Goal: Information Seeking & Learning: Learn about a topic

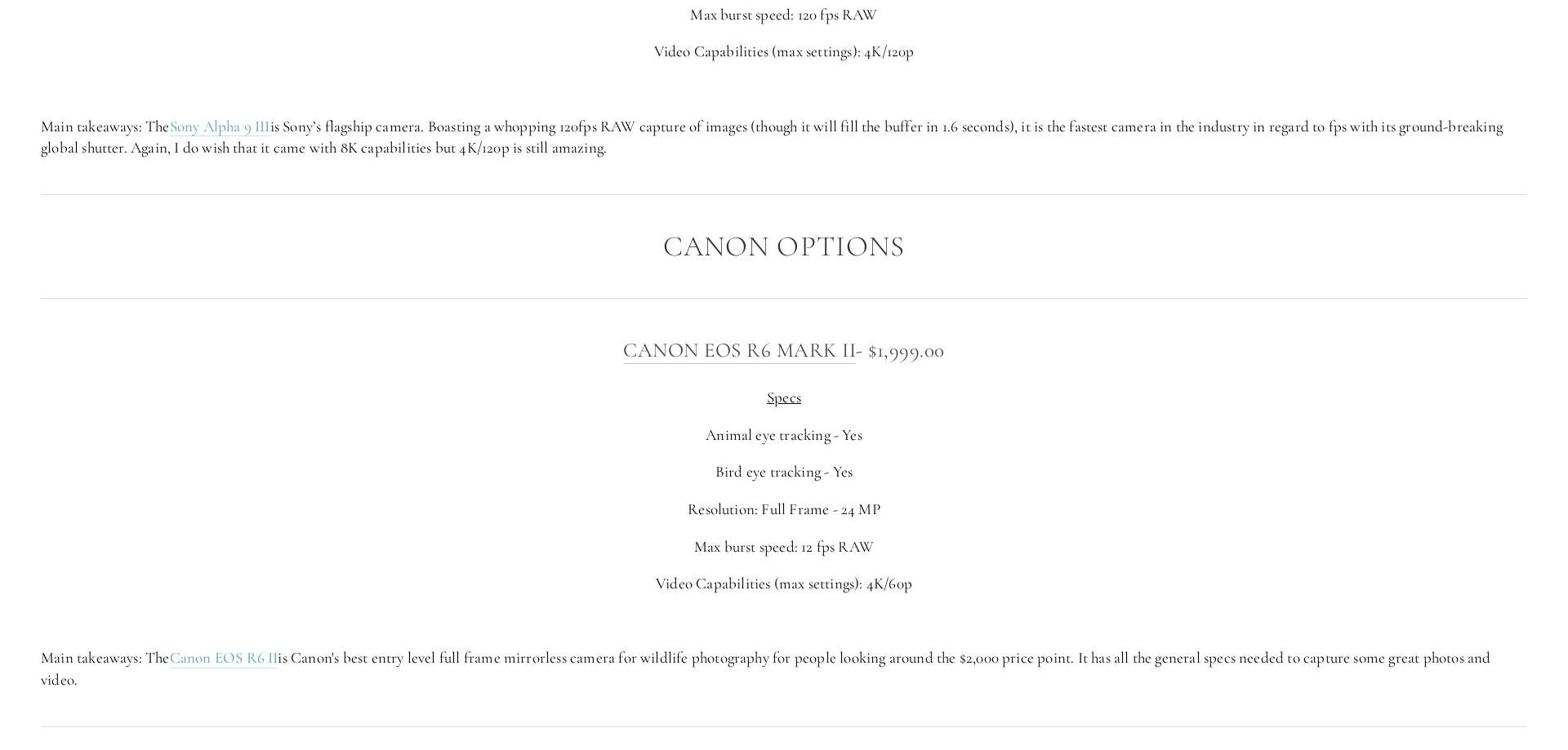
scroll to position [5577, 0]
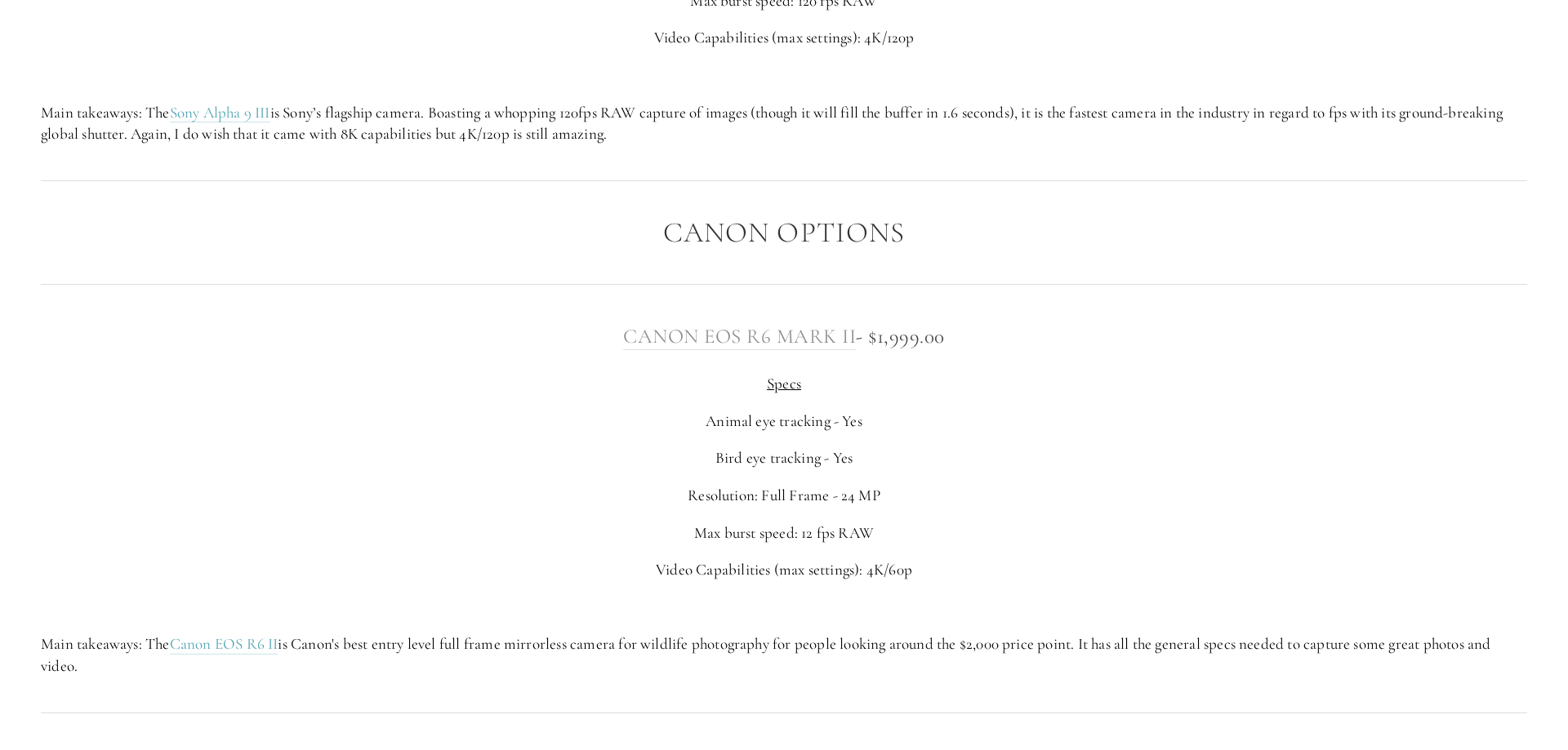
click at [753, 334] on link "Canon EOS R6 Mark II" at bounding box center [740, 336] width 233 height 26
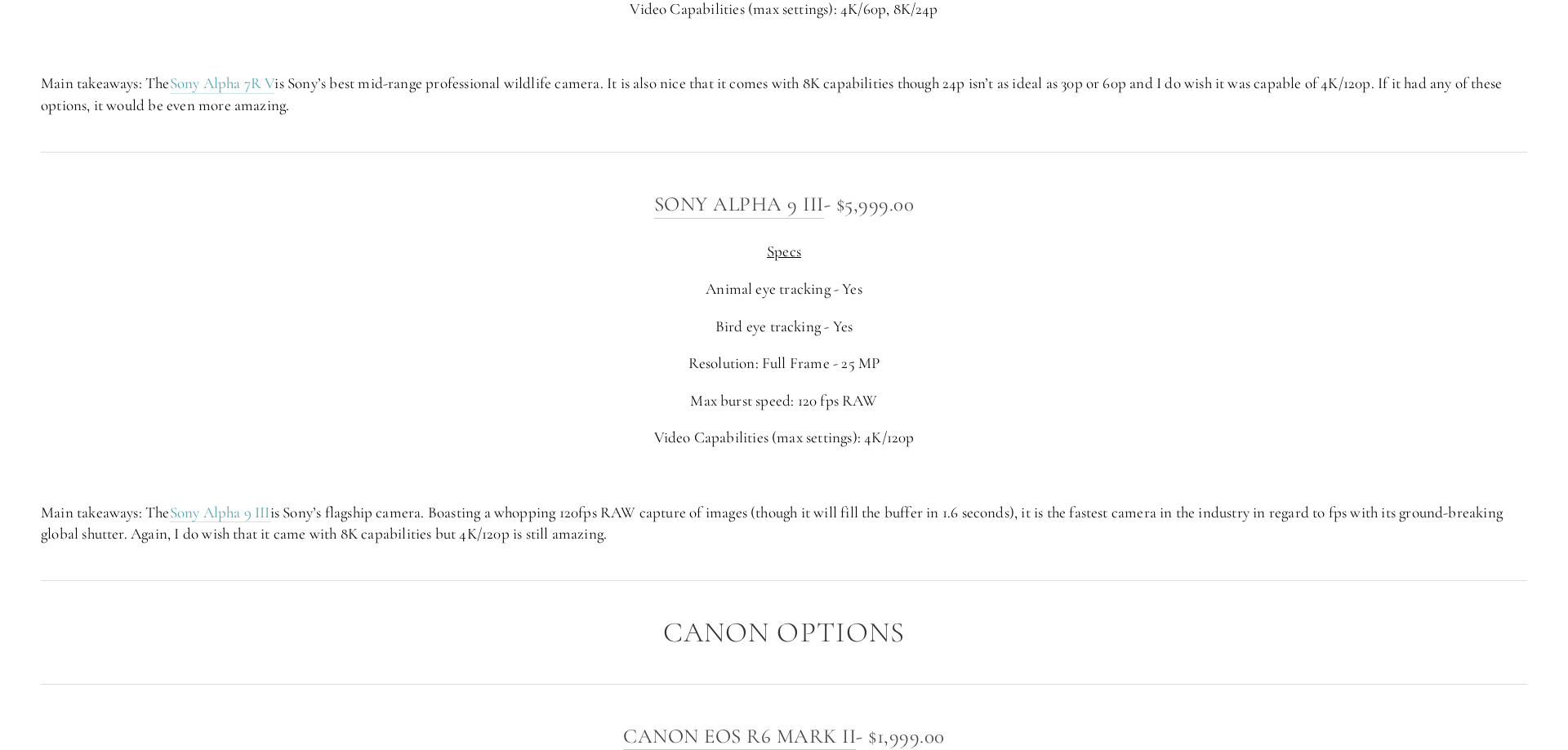
scroll to position [5327, 0]
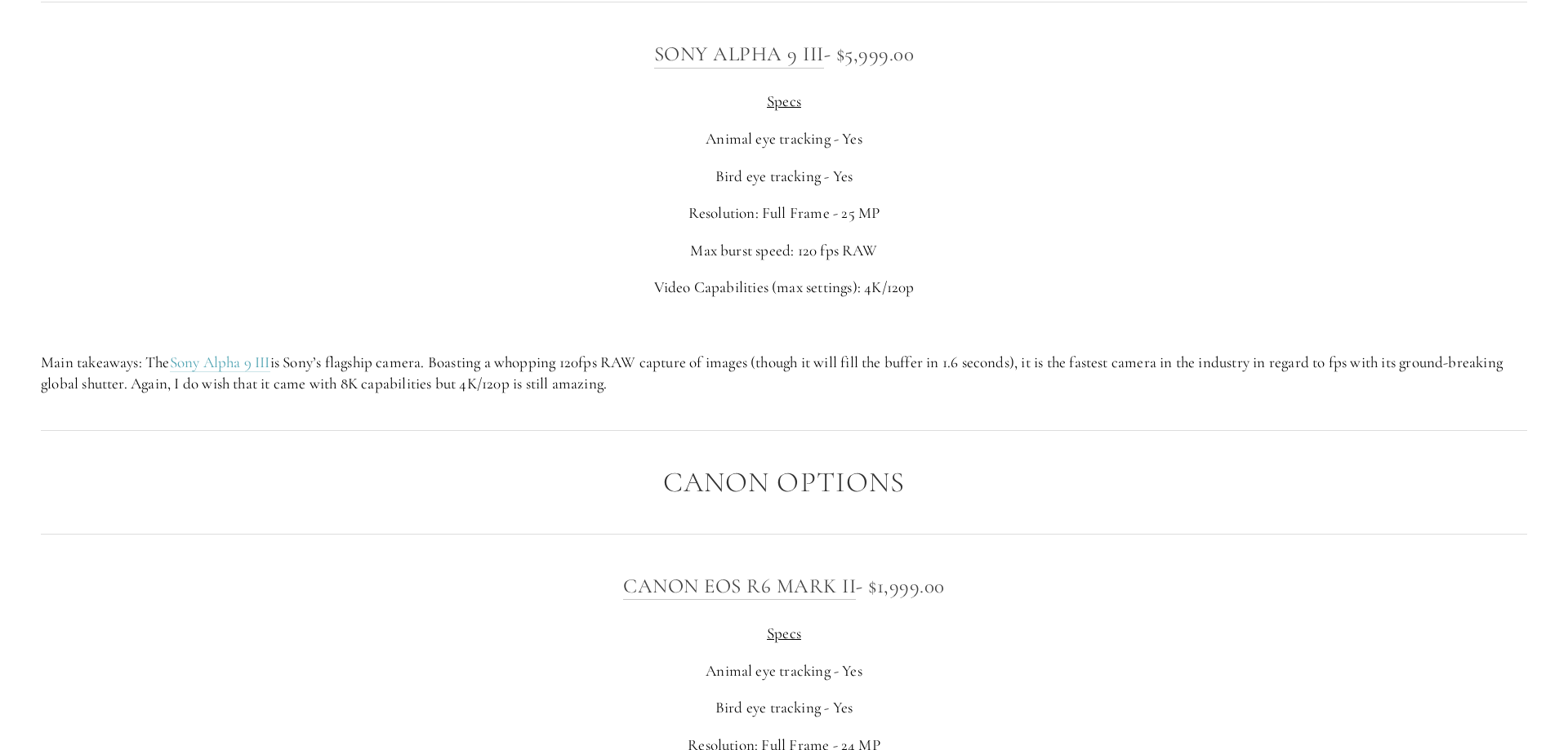
drag, startPoint x: 616, startPoint y: 587, endPoint x: 999, endPoint y: 597, distance: 383.1
click at [999, 597] on h3 "Canon EOS R6 [PERSON_NAME] - $1,999.00" at bounding box center [784, 585] width 1486 height 33
drag, startPoint x: 939, startPoint y: 620, endPoint x: 969, endPoint y: 611, distance: 31.3
click at [941, 620] on div "Canon EOS R6 [PERSON_NAME] - $1,999.00 Specs Animal eye tracking - Yes Bird eye…" at bounding box center [784, 747] width 1486 height 357
drag, startPoint x: 860, startPoint y: 586, endPoint x: 568, endPoint y: 539, distance: 295.8
